Goal: Task Accomplishment & Management: Manage account settings

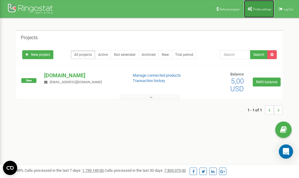
click at [259, 12] on link "Profile settings" at bounding box center [259, 9] width 30 height 18
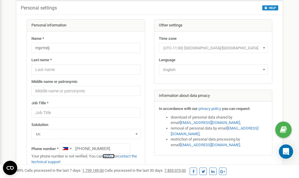
click at [110, 156] on link "verify it" at bounding box center [109, 156] width 12 height 4
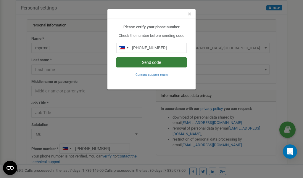
click at [156, 62] on button "Send code" at bounding box center [151, 62] width 71 height 10
